Goal: Navigation & Orientation: Go to known website

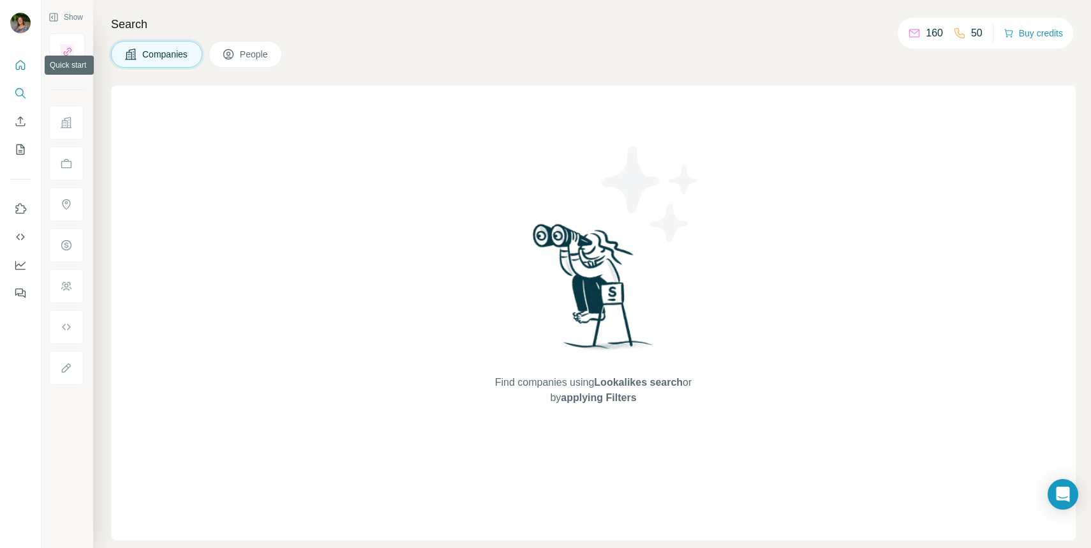
click at [19, 68] on icon "Quick start" at bounding box center [21, 65] width 10 height 10
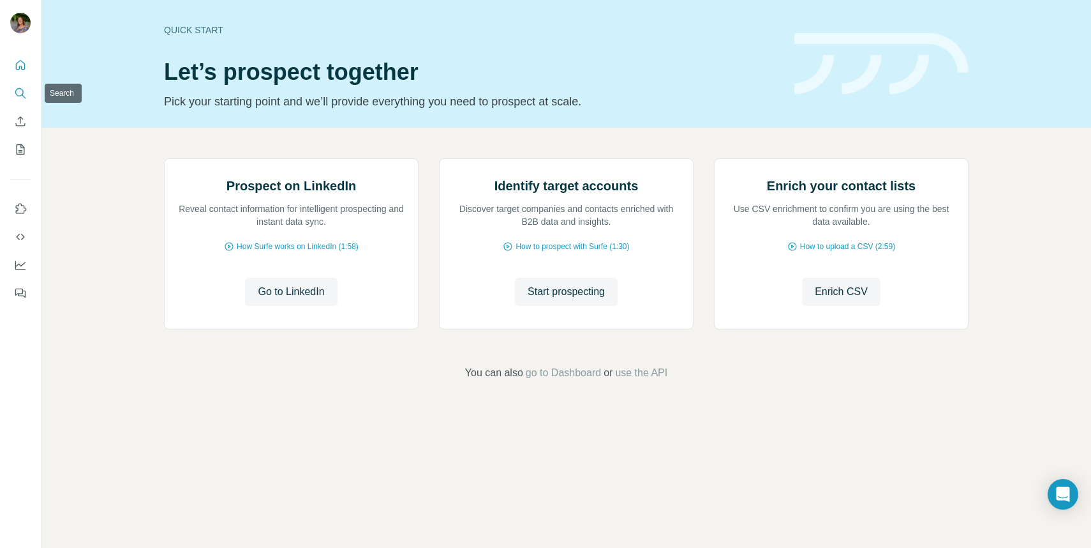
click at [19, 92] on icon "Search" at bounding box center [20, 93] width 13 height 13
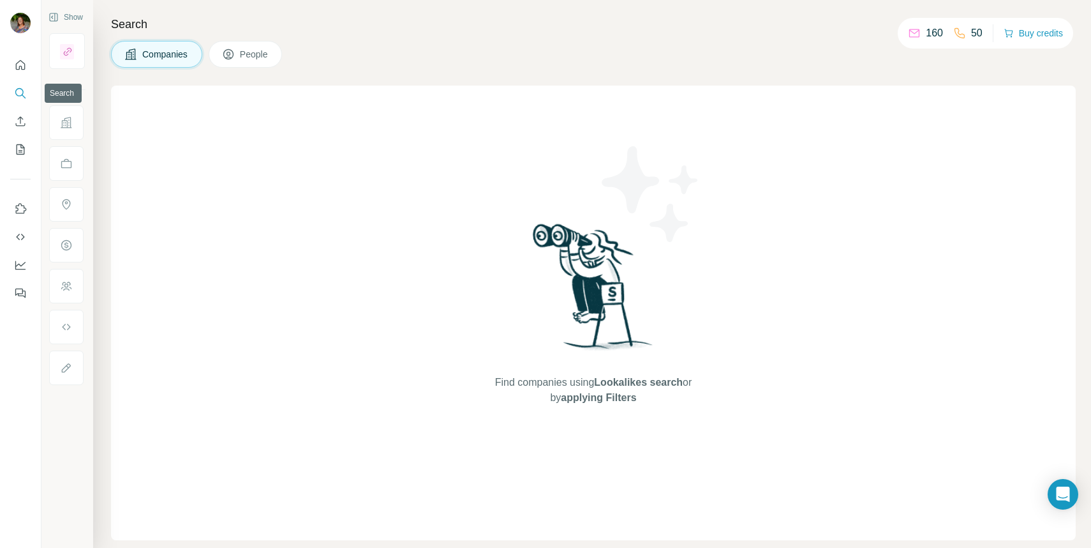
click at [17, 85] on button "Search" at bounding box center [20, 93] width 20 height 23
click at [20, 65] on icon "Quick start" at bounding box center [20, 65] width 13 height 13
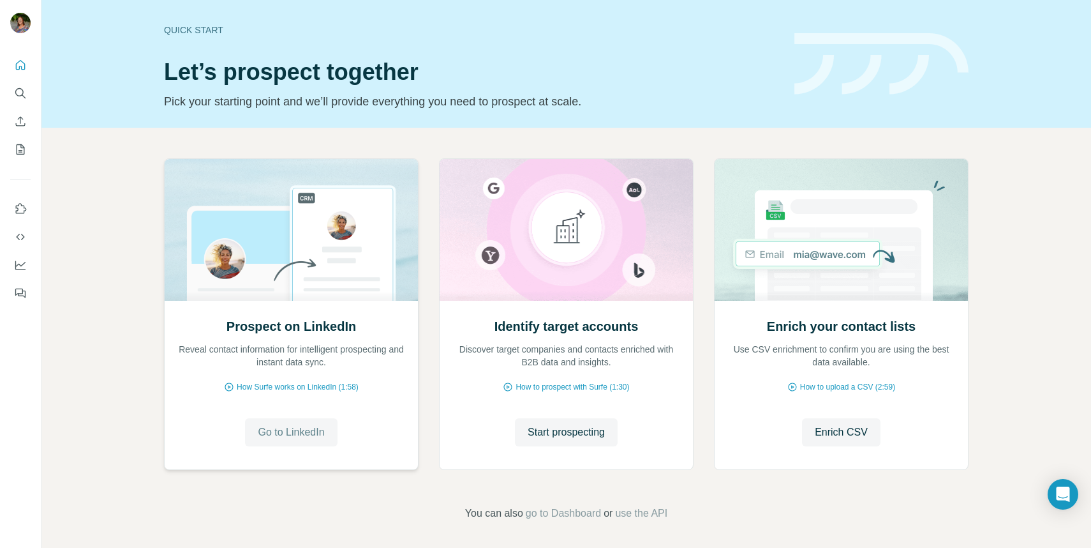
click at [301, 441] on button "Go to LinkedIn" at bounding box center [291, 432] width 92 height 28
